Goal: Task Accomplishment & Management: Use online tool/utility

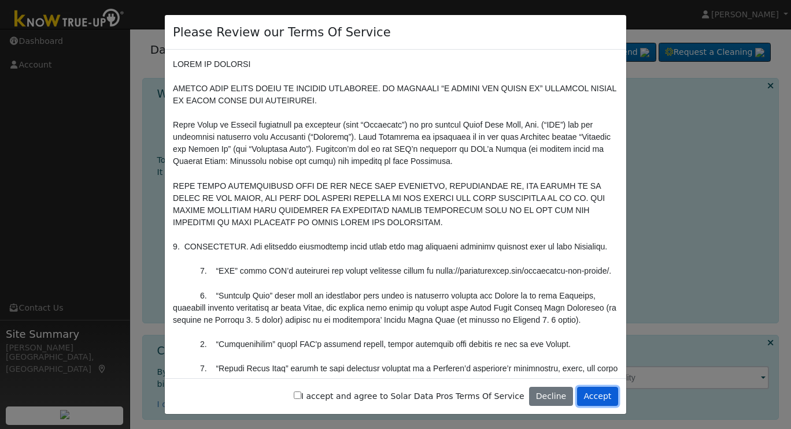
click at [612, 400] on button "Accept" at bounding box center [597, 397] width 41 height 20
click at [301, 399] on input "I accept and agree to Solar Data Pros Terms Of Service" at bounding box center [298, 396] width 8 height 8
checkbox input "true"
click at [615, 401] on button "Accept" at bounding box center [597, 397] width 41 height 20
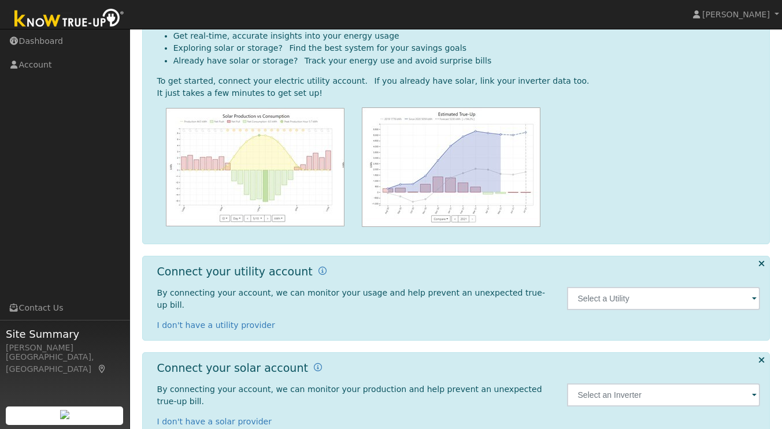
scroll to position [80, 0]
click at [601, 299] on input "text" at bounding box center [663, 297] width 193 height 23
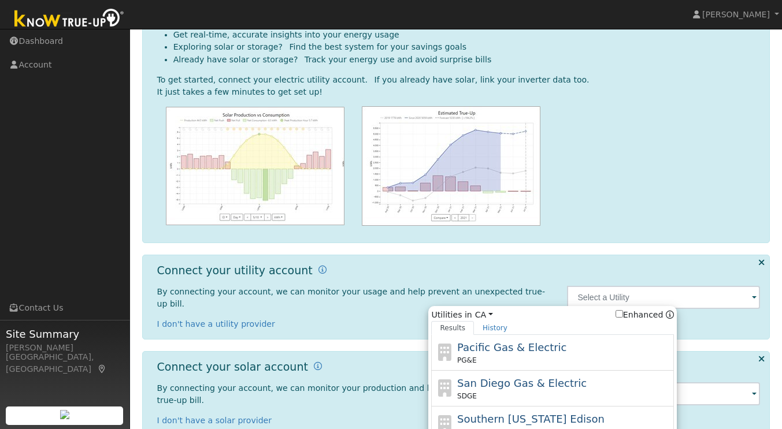
click at [529, 342] on span "Pacific Gas & Electric" at bounding box center [511, 348] width 109 height 12
type input "PG&E"
